Goal: Transaction & Acquisition: Purchase product/service

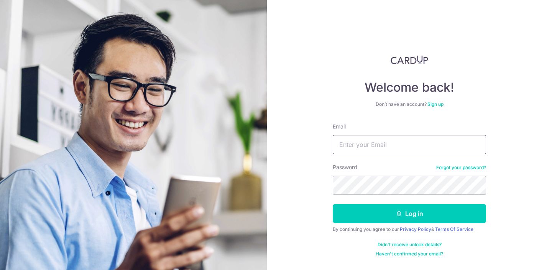
type input "xxinnyi99@hotmail.com"
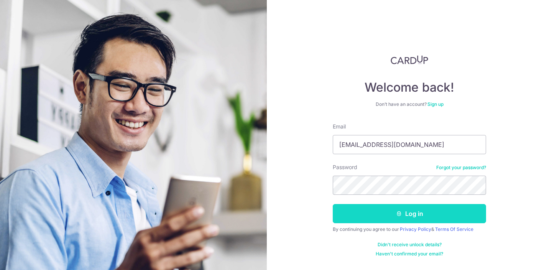
click at [394, 213] on button "Log in" at bounding box center [409, 213] width 153 height 19
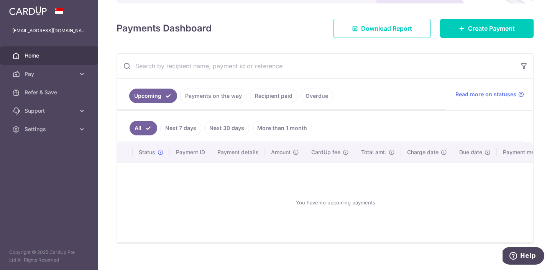
scroll to position [93, 0]
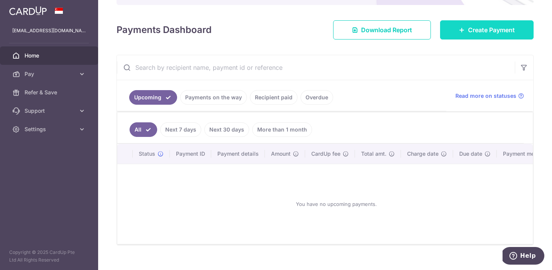
click at [492, 27] on span "Create Payment" at bounding box center [491, 29] width 47 height 9
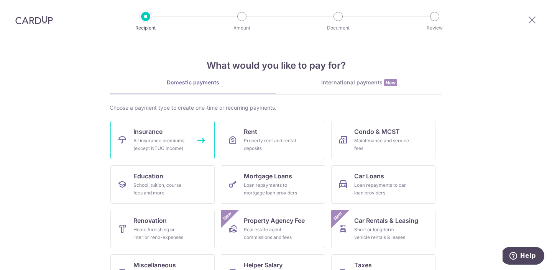
scroll to position [28, 0]
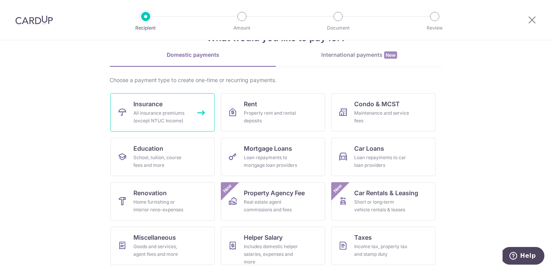
click at [183, 117] on div "All insurance premiums (except NTUC Income)" at bounding box center [160, 116] width 55 height 15
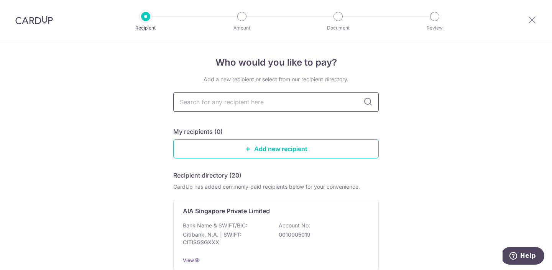
click at [237, 102] on input "text" at bounding box center [276, 101] width 206 height 19
type input "AIA"
type input "A"
click at [418, 123] on div "Who would you like to pay? Add a new recipient or select from our recipient dir…" at bounding box center [276, 188] width 552 height 297
click at [370, 105] on icon at bounding box center [368, 101] width 9 height 9
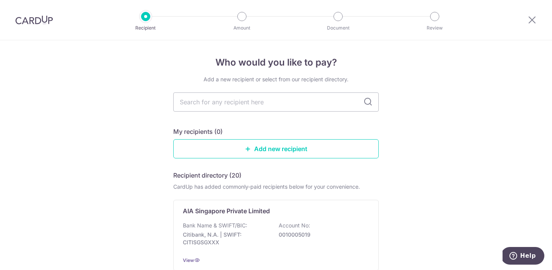
click at [367, 102] on icon at bounding box center [368, 101] width 9 height 9
click at [264, 102] on input "text" at bounding box center [276, 101] width 206 height 19
type input "AIA"
type input "A"
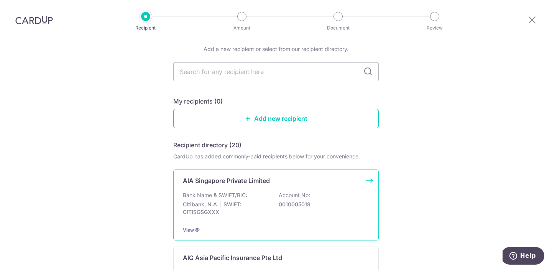
click at [281, 201] on p "0010005019" at bounding box center [322, 205] width 86 height 8
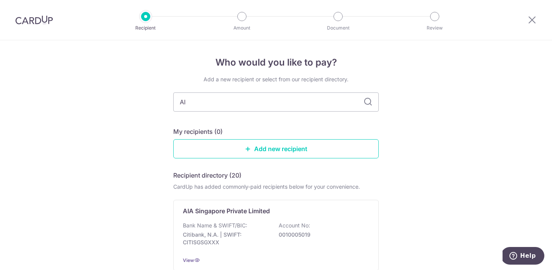
type input "AIA"
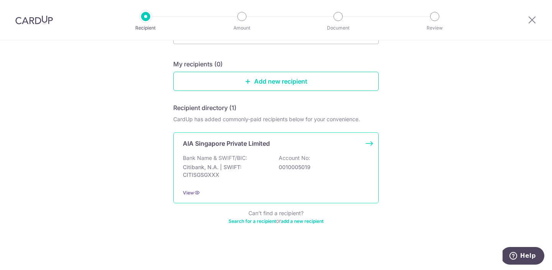
scroll to position [68, 0]
click at [269, 160] on div "Bank Name & SWIFT/BIC: Citibank, N.A. | SWIFT: CITISGSGXXX Account No: 00100050…" at bounding box center [276, 168] width 186 height 28
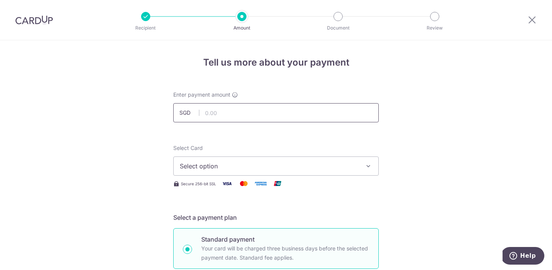
click at [241, 117] on input "text" at bounding box center [276, 112] width 206 height 19
click button "Add Card" at bounding box center [0, 0] width 0 height 0
type input "3,000.00"
click at [308, 157] on button "Select option" at bounding box center [276, 165] width 206 height 19
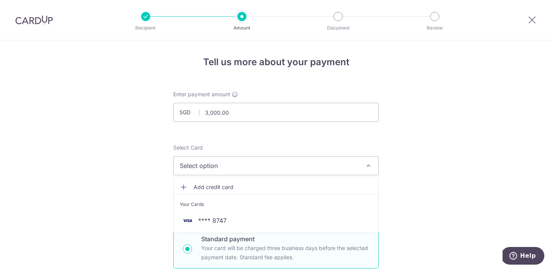
click at [219, 187] on span "Add credit card" at bounding box center [283, 187] width 179 height 8
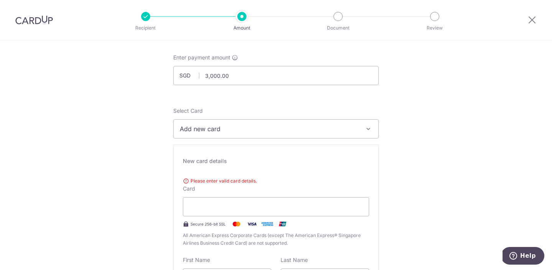
scroll to position [38, 0]
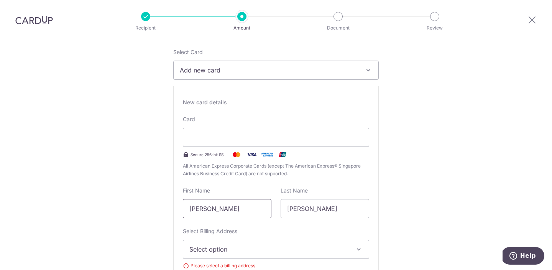
scroll to position [113, 0]
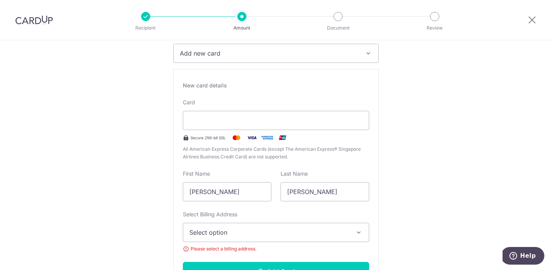
click at [267, 235] on span "Select option" at bounding box center [269, 232] width 160 height 9
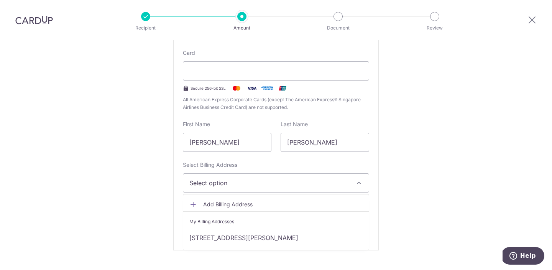
scroll to position [171, 0]
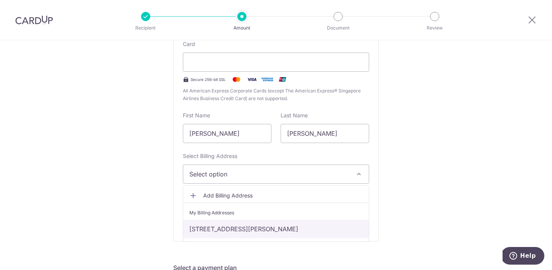
click at [245, 229] on link "48 Richards Place, Singapore, Singapore-546366" at bounding box center [276, 229] width 186 height 18
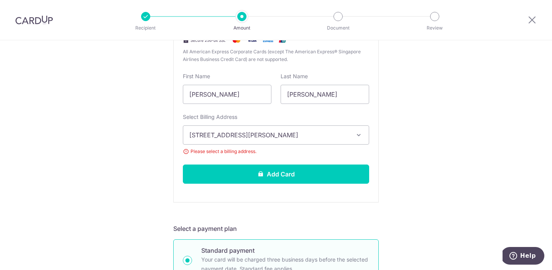
scroll to position [212, 0]
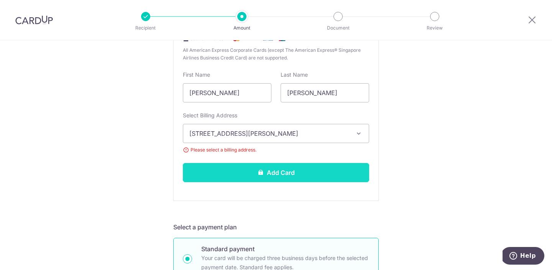
click at [284, 171] on button "Add Card" at bounding box center [276, 172] width 186 height 19
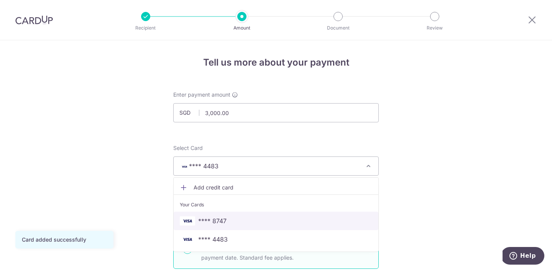
scroll to position [20, 0]
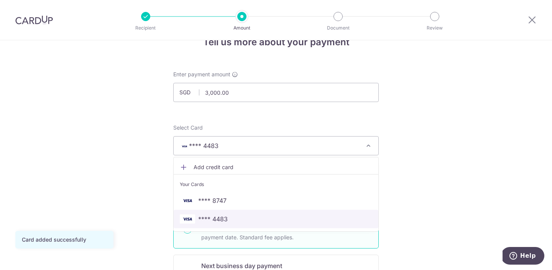
click at [221, 222] on span "**** 4483" at bounding box center [213, 218] width 30 height 9
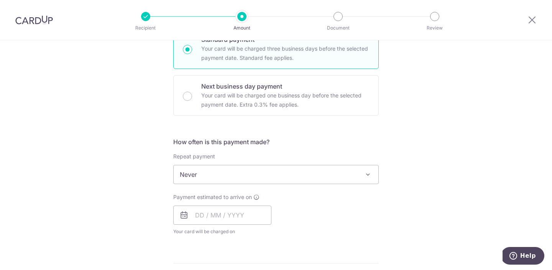
scroll to position [201, 0]
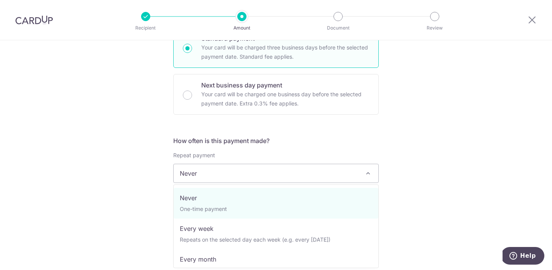
click at [292, 177] on span "Never" at bounding box center [276, 173] width 205 height 18
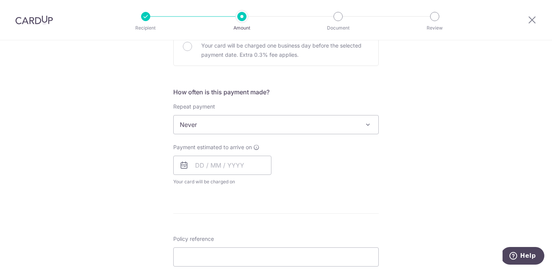
scroll to position [250, 0]
click at [221, 165] on input "text" at bounding box center [222, 164] width 98 height 19
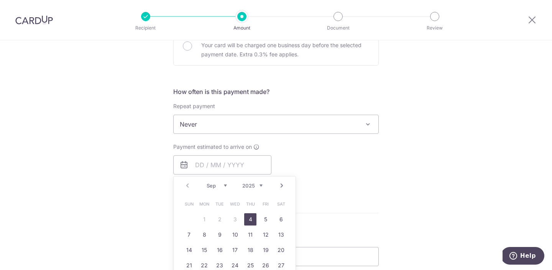
click at [250, 220] on link "4" at bounding box center [250, 219] width 12 height 12
type input "04/09/2025"
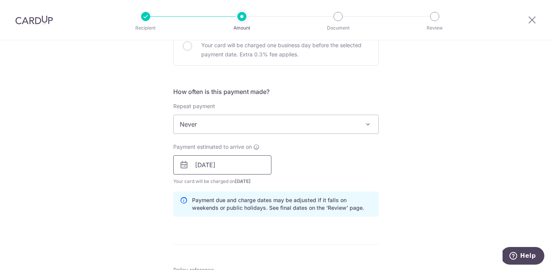
click at [209, 165] on input "04/09/2025" at bounding box center [222, 164] width 98 height 19
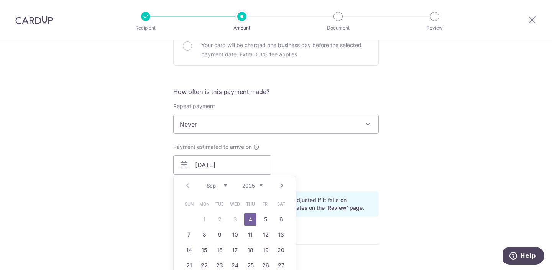
click at [317, 176] on div "Payment estimated to arrive on 04/09/2025 Prev Next Sep Oct Nov Dec 2025 2026 2…" at bounding box center [276, 164] width 215 height 42
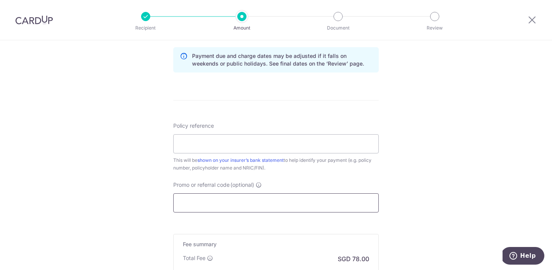
scroll to position [395, 0]
click at [248, 144] on input "Policy reference" at bounding box center [276, 142] width 206 height 19
paste input "L547646998"
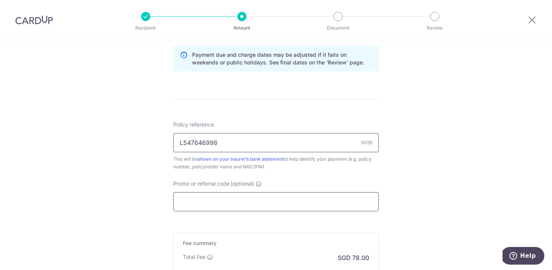
type input "L547646998"
click at [227, 203] on input "Promo or referral code (optional)" at bounding box center [276, 201] width 206 height 19
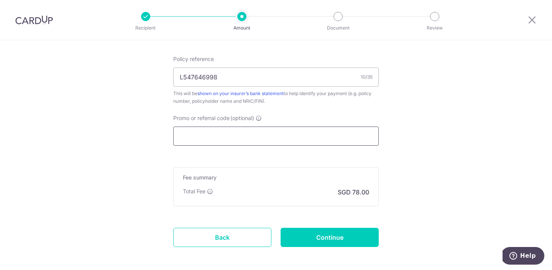
scroll to position [461, 0]
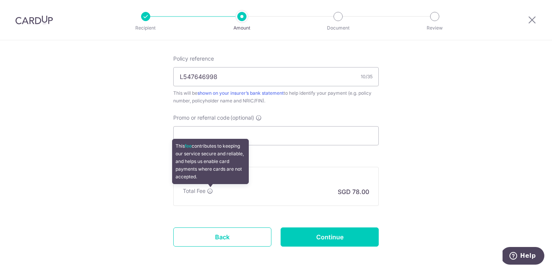
click at [209, 192] on icon at bounding box center [210, 191] width 6 height 6
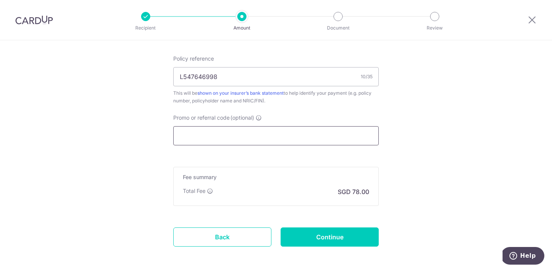
click at [287, 129] on input "Promo or referral code (optional)" at bounding box center [276, 135] width 206 height 19
paste input "MILELION"
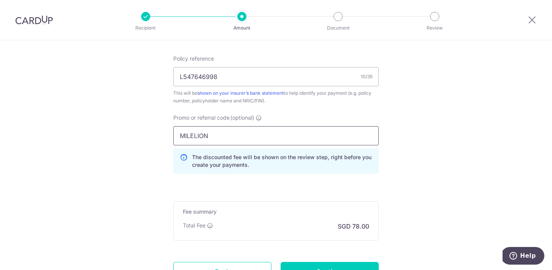
type input "MILELION"
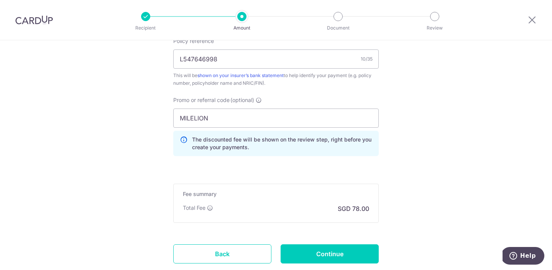
scroll to position [494, 0]
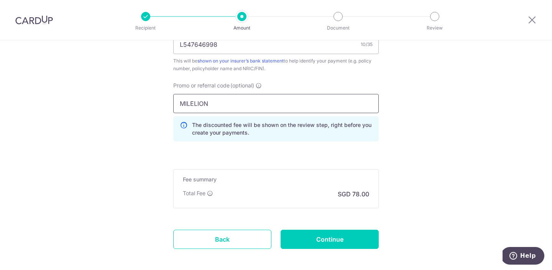
click at [235, 108] on input "MILELION" at bounding box center [276, 103] width 206 height 19
click at [185, 126] on icon at bounding box center [184, 128] width 8 height 15
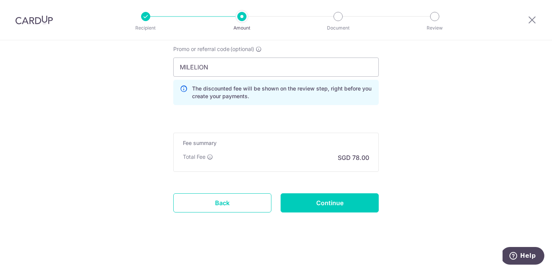
scroll to position [530, 0]
click at [325, 207] on input "Continue" at bounding box center [330, 202] width 98 height 19
type input "Create Schedule"
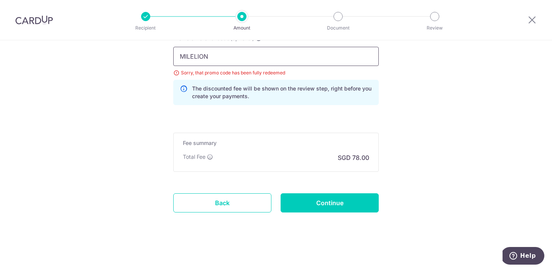
drag, startPoint x: 227, startPoint y: 55, endPoint x: 118, endPoint y: 56, distance: 109.7
paste input "OFF225"
type input "OFF225"
click at [330, 204] on input "Continue" at bounding box center [330, 202] width 98 height 19
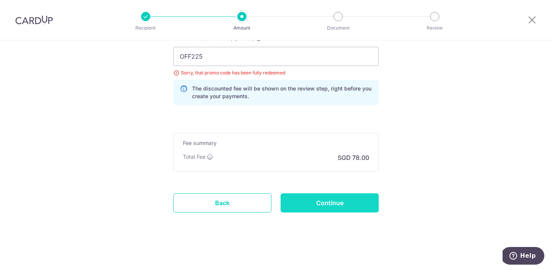
type input "Update Schedule"
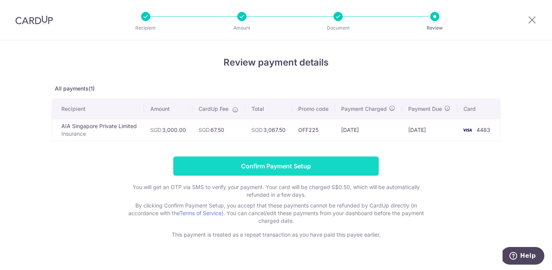
click at [268, 165] on input "Confirm Payment Setup" at bounding box center [276, 166] width 206 height 19
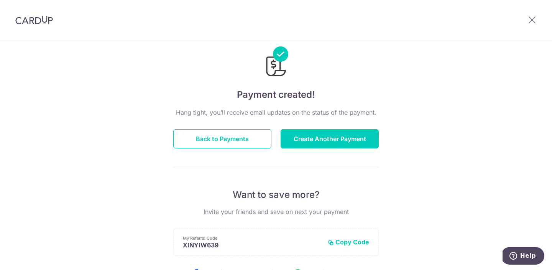
scroll to position [17, 0]
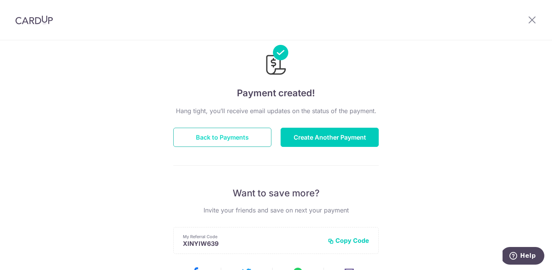
click at [240, 138] on button "Back to Payments" at bounding box center [222, 137] width 98 height 19
